Goal: Transaction & Acquisition: Purchase product/service

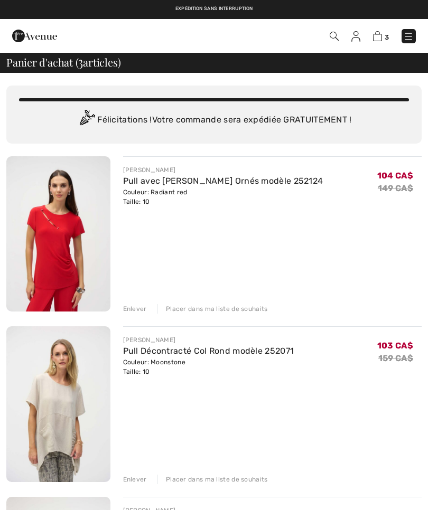
click at [57, 236] on img at bounding box center [58, 233] width 104 height 155
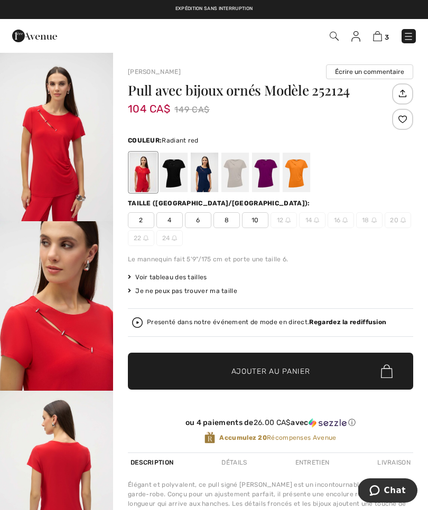
click at [170, 273] on span "Voir tableau des tailles" at bounding box center [167, 278] width 79 height 10
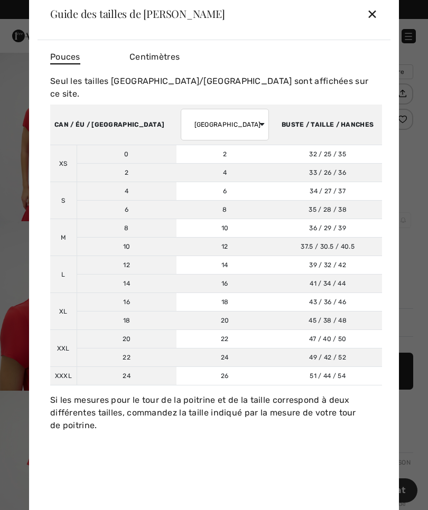
click at [289, 260] on td "39 / 32 / 42 99 / 81 / 107" at bounding box center [327, 265] width 109 height 18
click at [372, 13] on div "✕" at bounding box center [372, 14] width 11 height 22
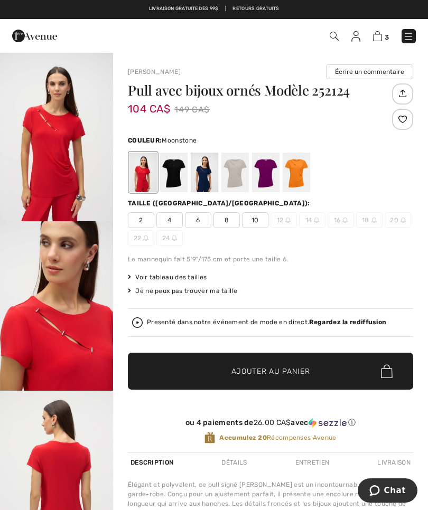
click at [234, 171] on div at bounding box center [234, 173] width 27 height 40
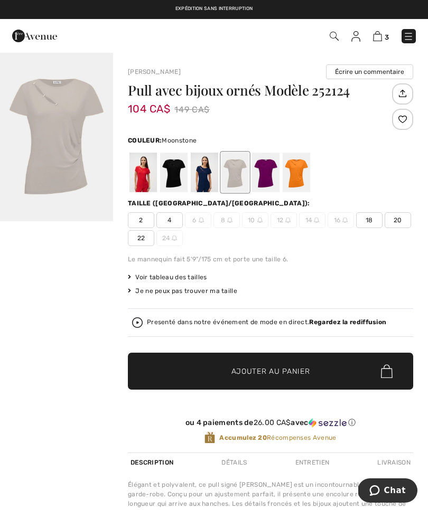
click at [296, 169] on div at bounding box center [296, 173] width 27 height 40
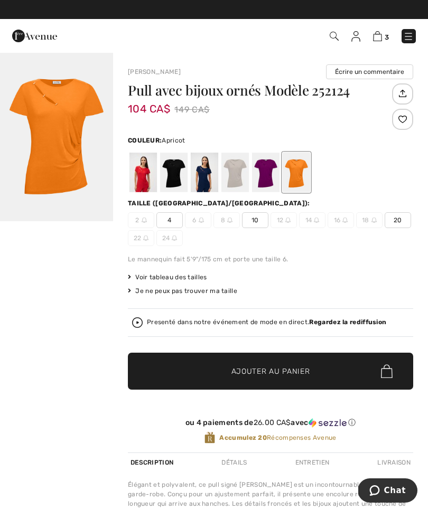
click at [266, 165] on div at bounding box center [265, 173] width 27 height 40
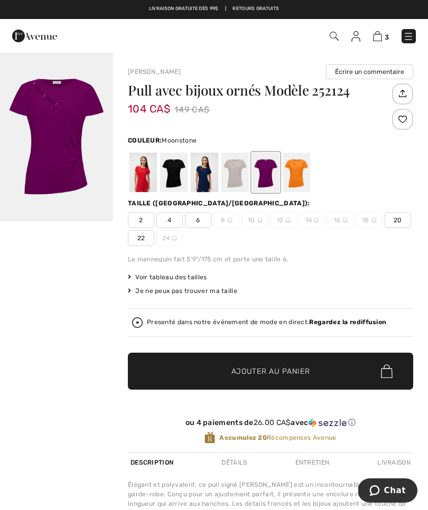
click at [234, 170] on div at bounding box center [234, 173] width 27 height 40
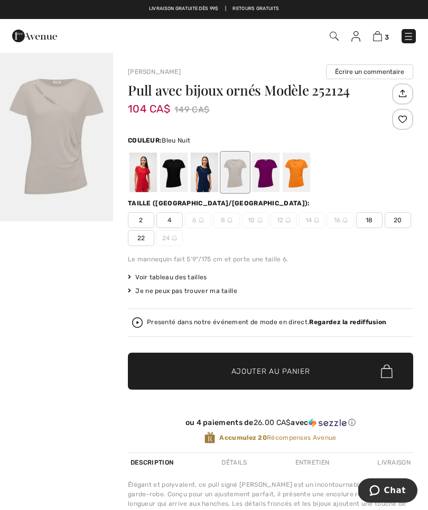
click at [198, 170] on div at bounding box center [204, 173] width 27 height 40
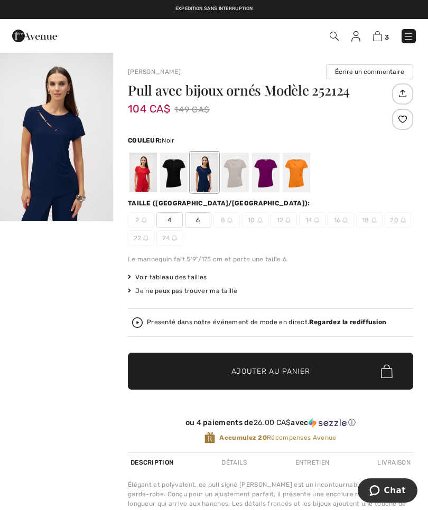
click at [169, 165] on div at bounding box center [173, 173] width 27 height 40
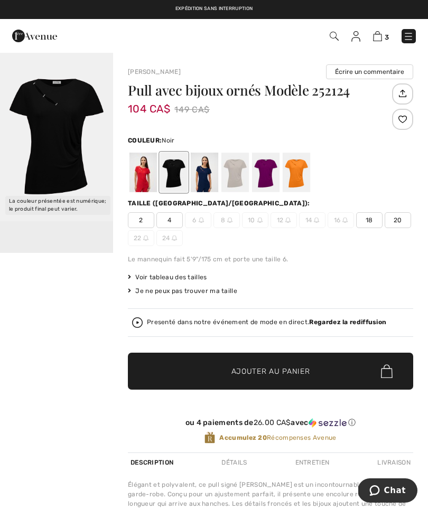
click at [379, 40] on img at bounding box center [377, 36] width 9 height 10
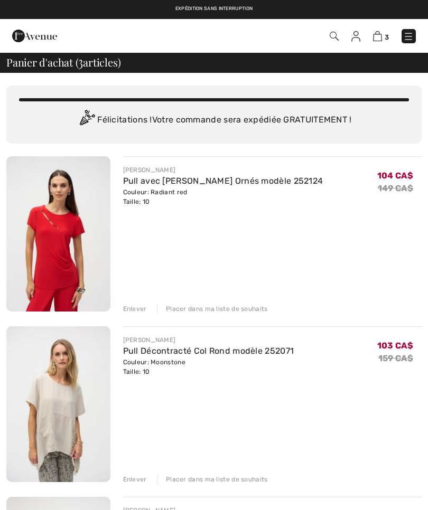
click at [130, 309] on div "Enlever" at bounding box center [135, 309] width 24 height 10
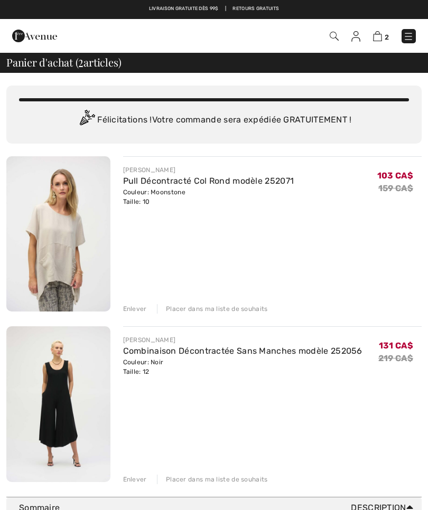
click at [162, 192] on div "Couleur: Moonstone Taille: 10" at bounding box center [208, 197] width 171 height 19
click at [60, 244] on img at bounding box center [58, 233] width 104 height 155
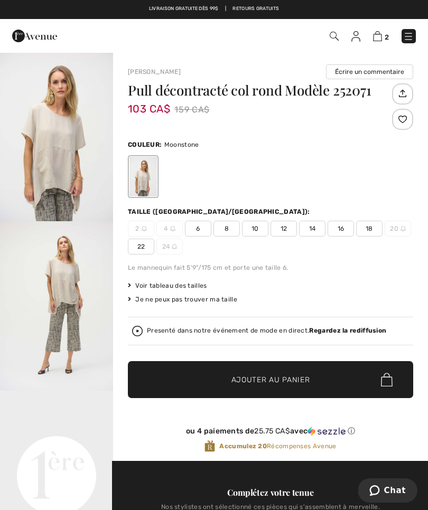
click at [57, 294] on img "2 / 5" at bounding box center [56, 306] width 113 height 170
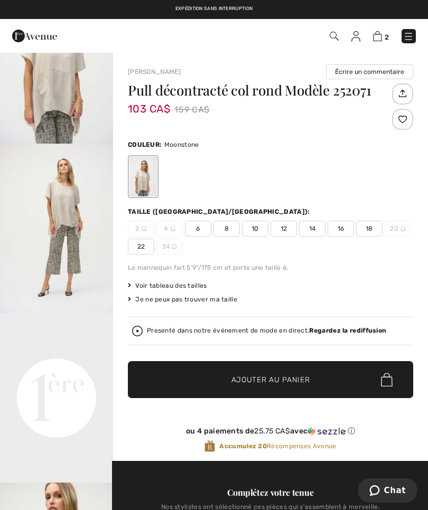
click at [381, 36] on img at bounding box center [377, 36] width 9 height 10
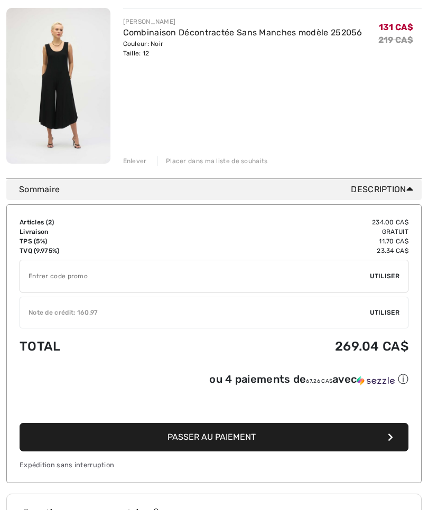
scroll to position [319, 0]
click at [384, 310] on span "Utiliser" at bounding box center [385, 313] width 30 height 10
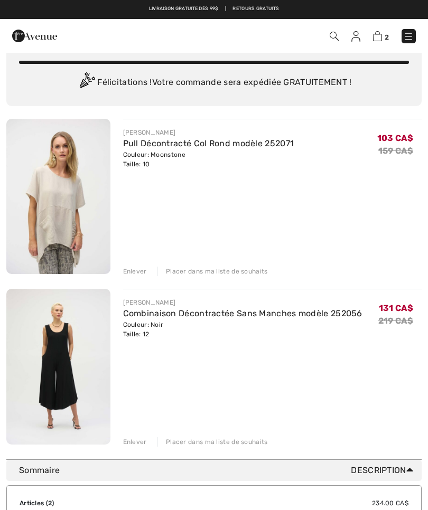
scroll to position [0, 0]
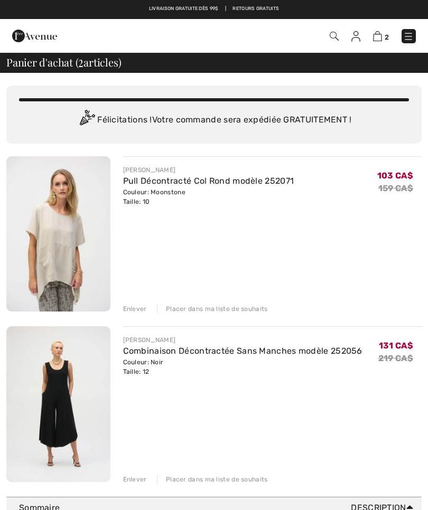
click at [357, 39] on img at bounding box center [355, 36] width 9 height 11
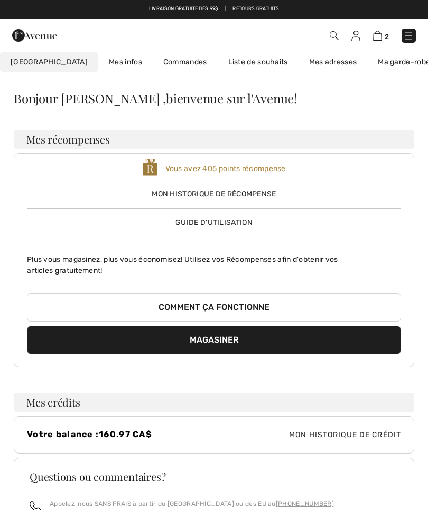
click at [380, 40] on img at bounding box center [377, 36] width 9 height 10
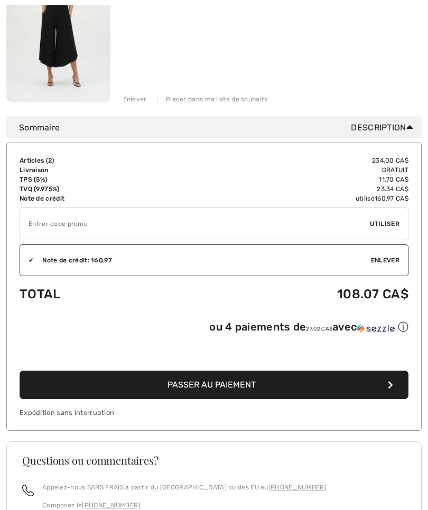
scroll to position [381, 0]
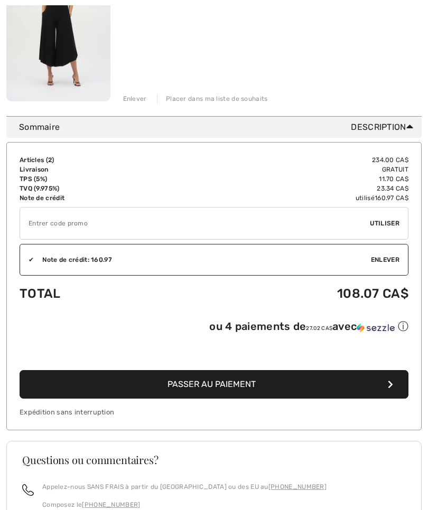
click at [222, 389] on span "Passer au paiement" at bounding box center [211, 384] width 88 height 10
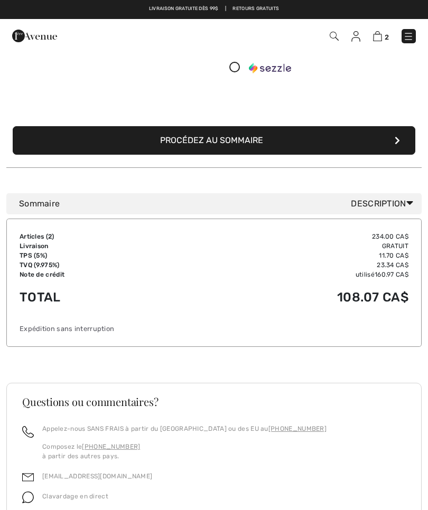
scroll to position [201, 0]
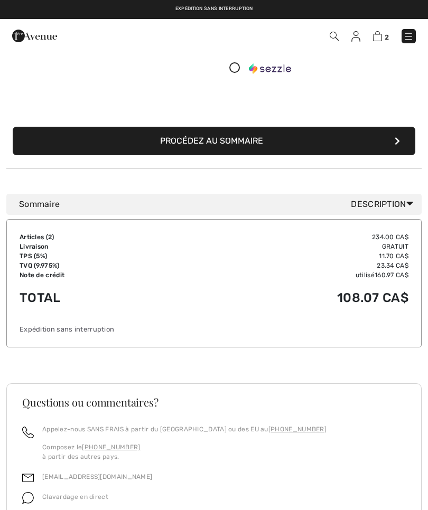
click at [223, 145] on button "Procédez au sommaire" at bounding box center [214, 141] width 403 height 29
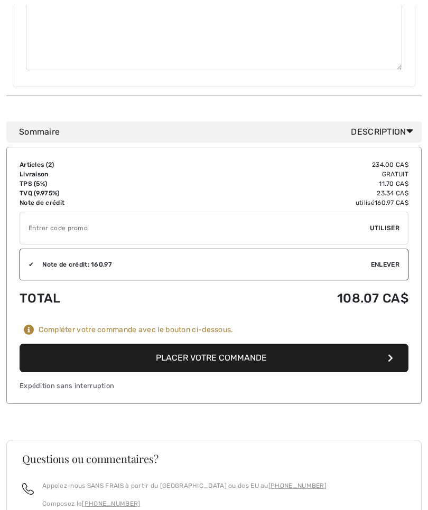
scroll to position [609, 0]
click at [209, 344] on button "Placer votre commande" at bounding box center [214, 358] width 389 height 29
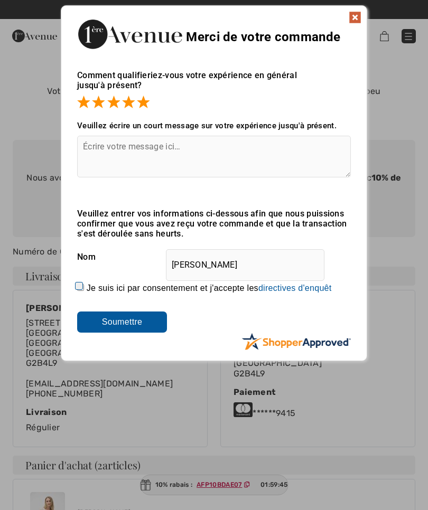
click at [119, 319] on input "Soumettre" at bounding box center [122, 322] width 90 height 21
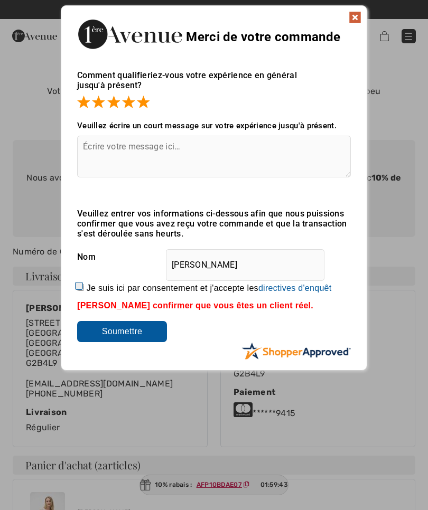
click at [82, 284] on input "Je suis ici par consentement et j'accepte les En soumettant une évaluation, vou…" at bounding box center [80, 287] width 7 height 7
checkbox input "true"
click at [116, 329] on input "Soumettre" at bounding box center [122, 331] width 90 height 21
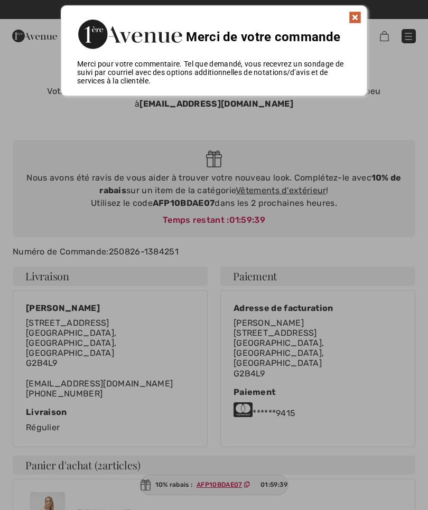
click at [358, 19] on img at bounding box center [355, 17] width 13 height 13
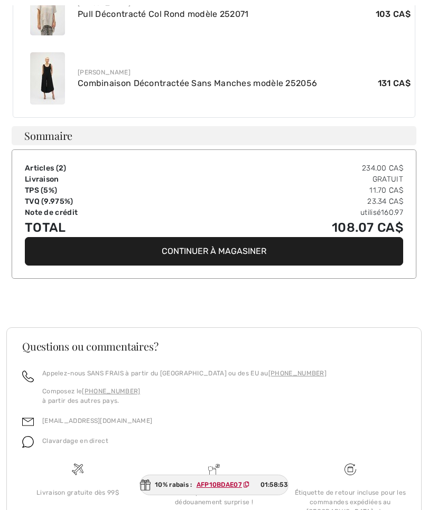
scroll to position [511, 0]
